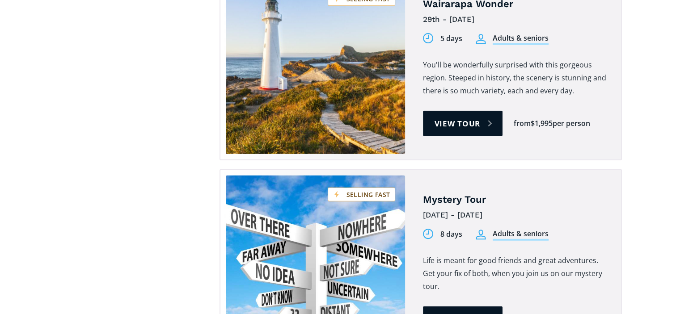
scroll to position [2453, 0]
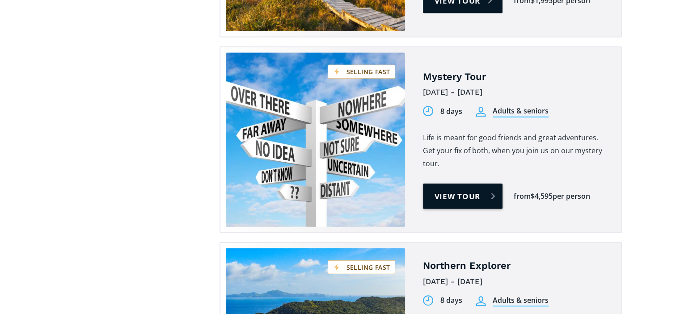
click at [448, 184] on link "View tour" at bounding box center [463, 196] width 80 height 25
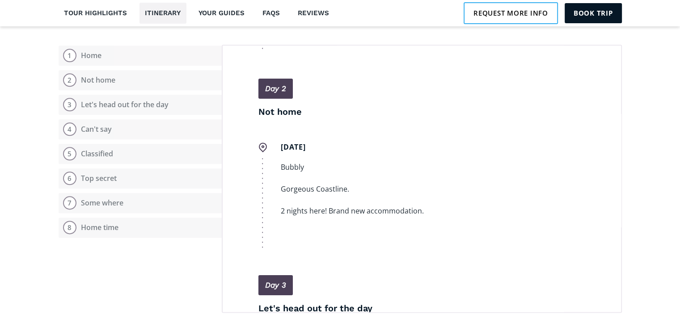
scroll to position [152, 0]
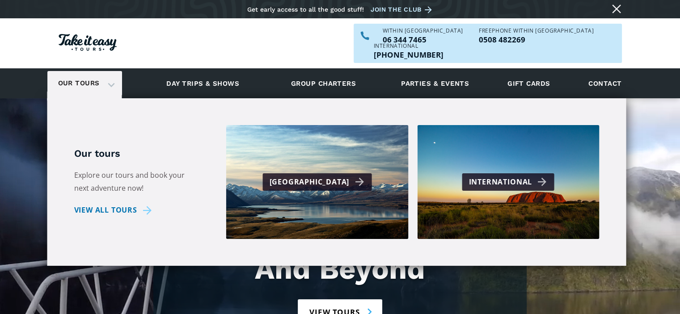
click at [89, 73] on link "Our tours" at bounding box center [78, 83] width 55 height 21
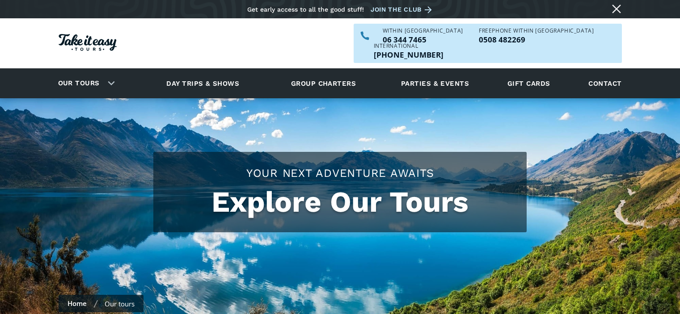
scroll to position [89, 0]
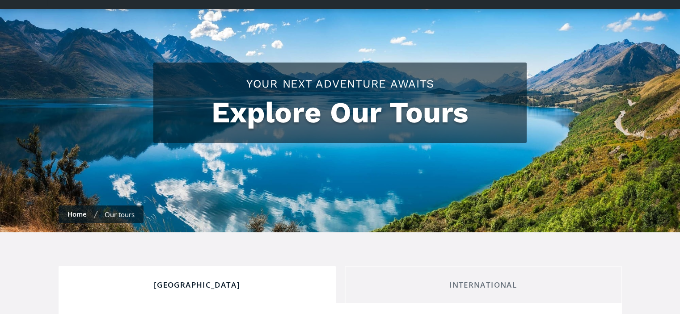
checkbox input "true"
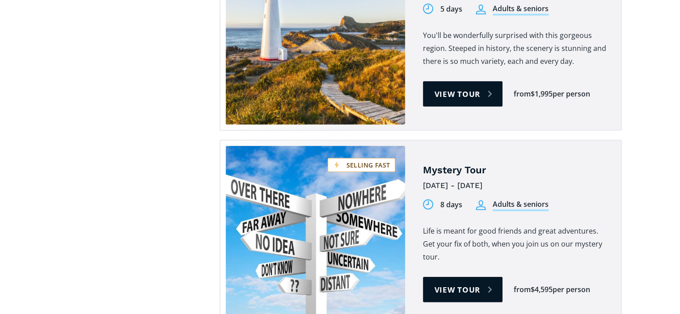
scroll to position [2369, 0]
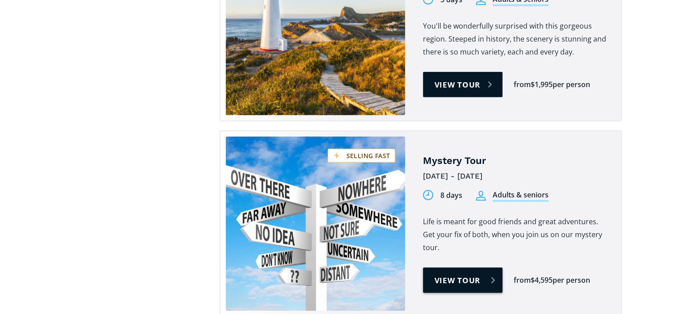
click at [457, 268] on link "View tour" at bounding box center [463, 280] width 80 height 25
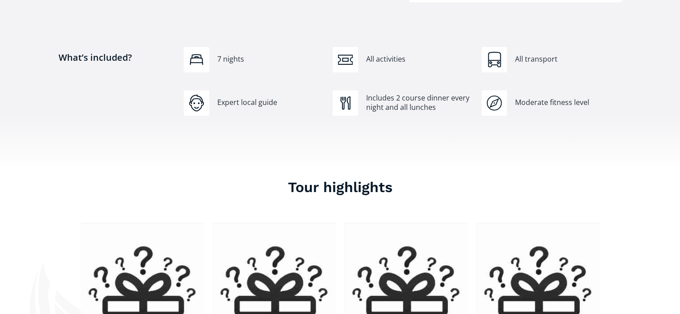
scroll to position [445, 0]
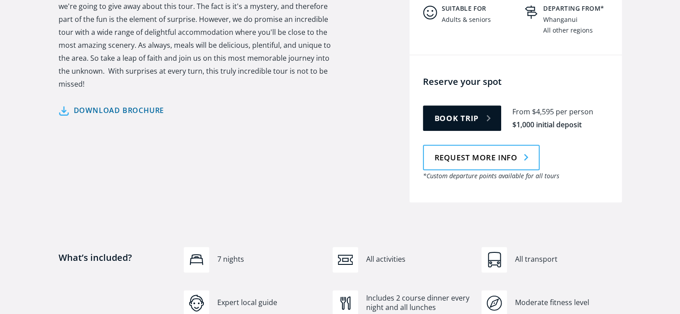
click at [143, 104] on link "Download brochure" at bounding box center [112, 110] width 106 height 13
